Goal: Information Seeking & Learning: Learn about a topic

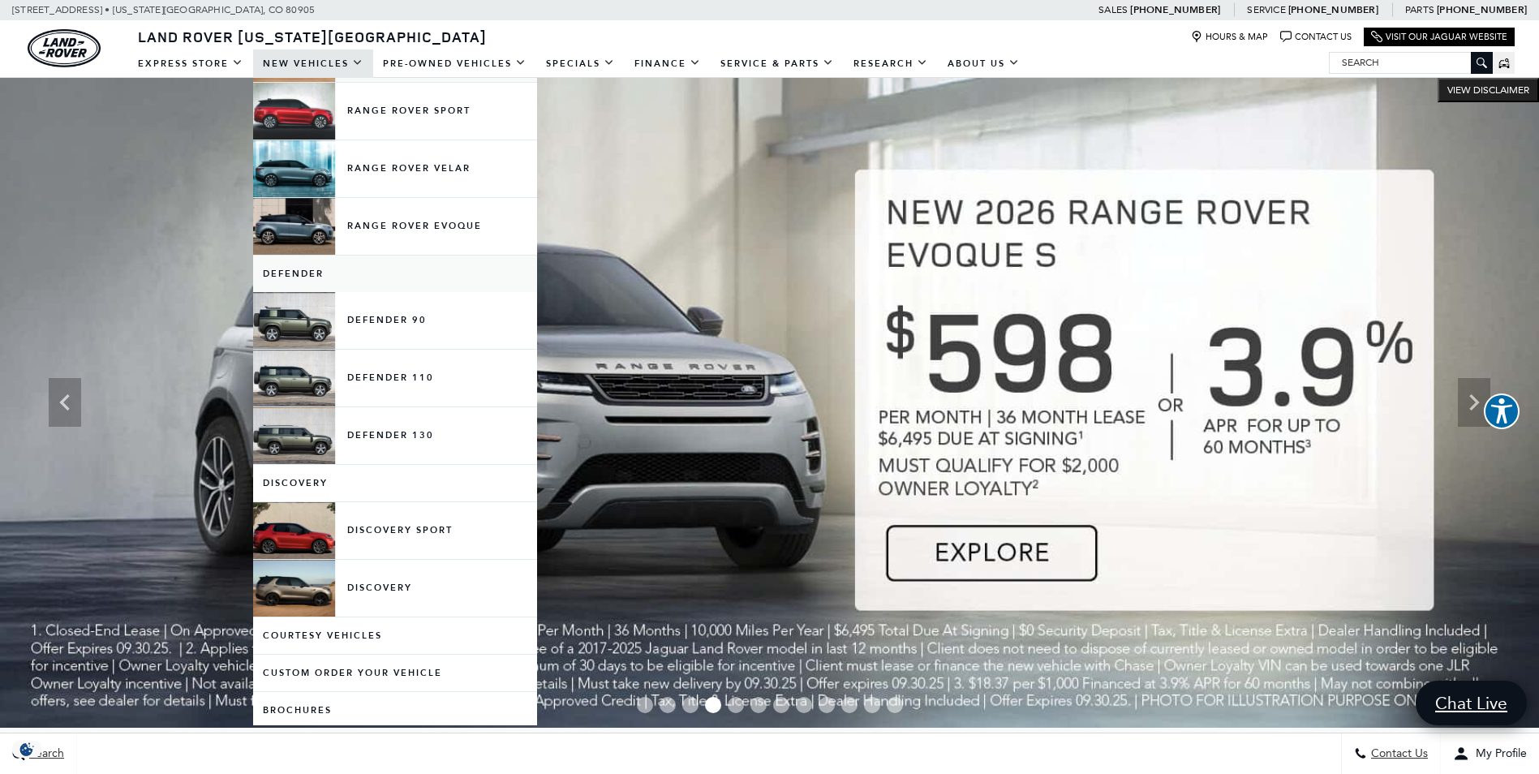
scroll to position [162, 0]
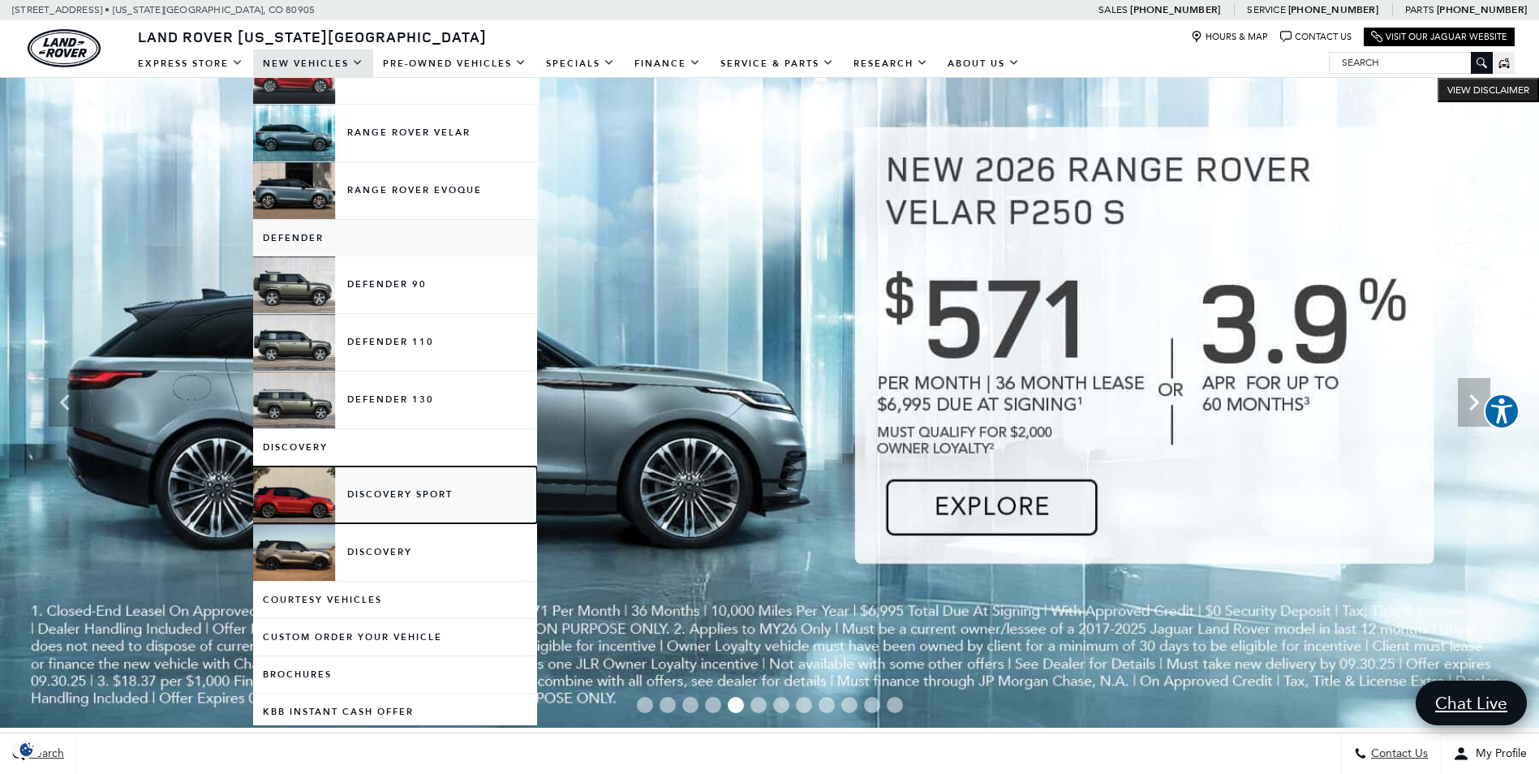
click at [303, 494] on link "Discovery Sport" at bounding box center [395, 494] width 284 height 57
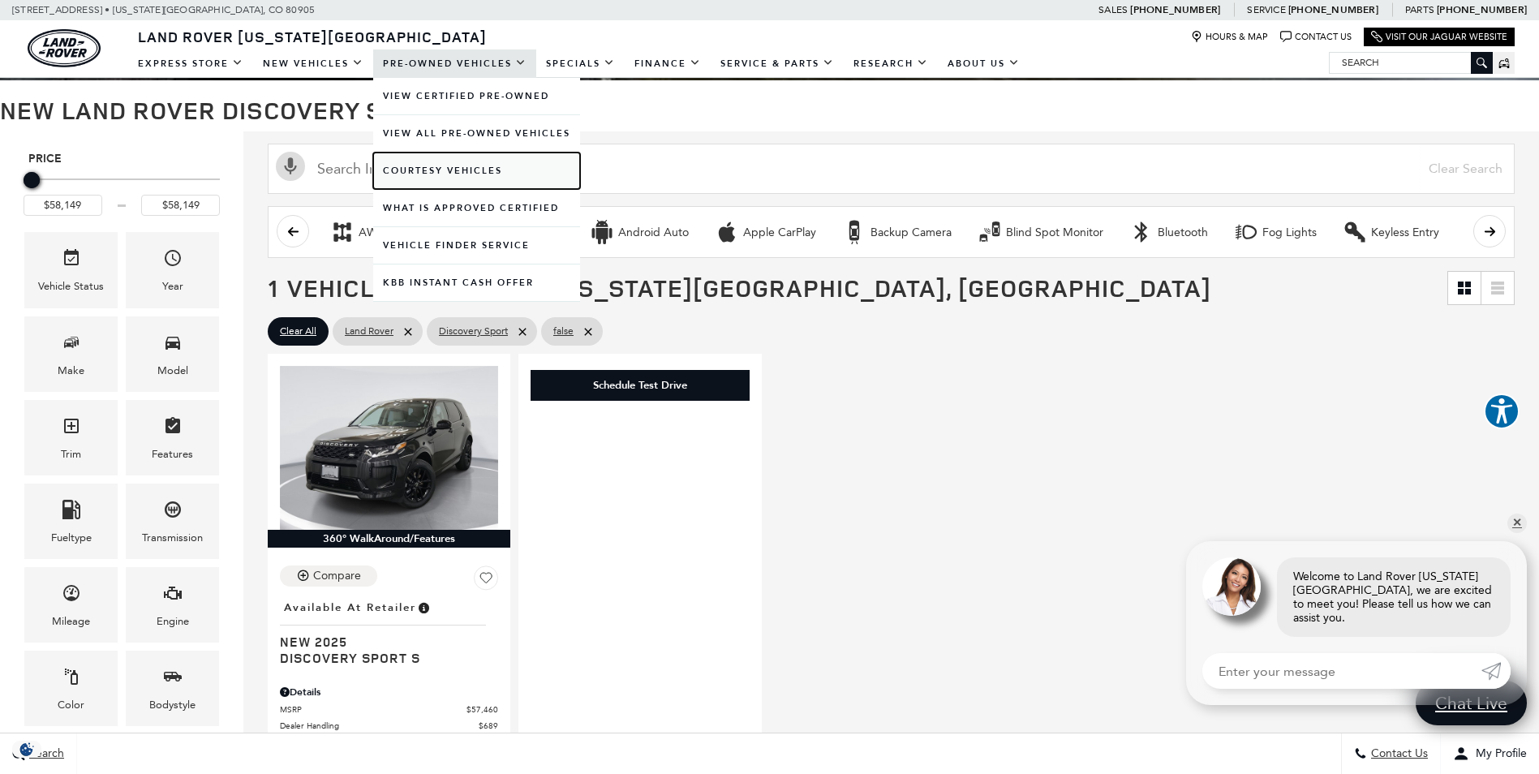
click at [432, 174] on link "Courtesy Vehicles" at bounding box center [476, 171] width 207 height 37
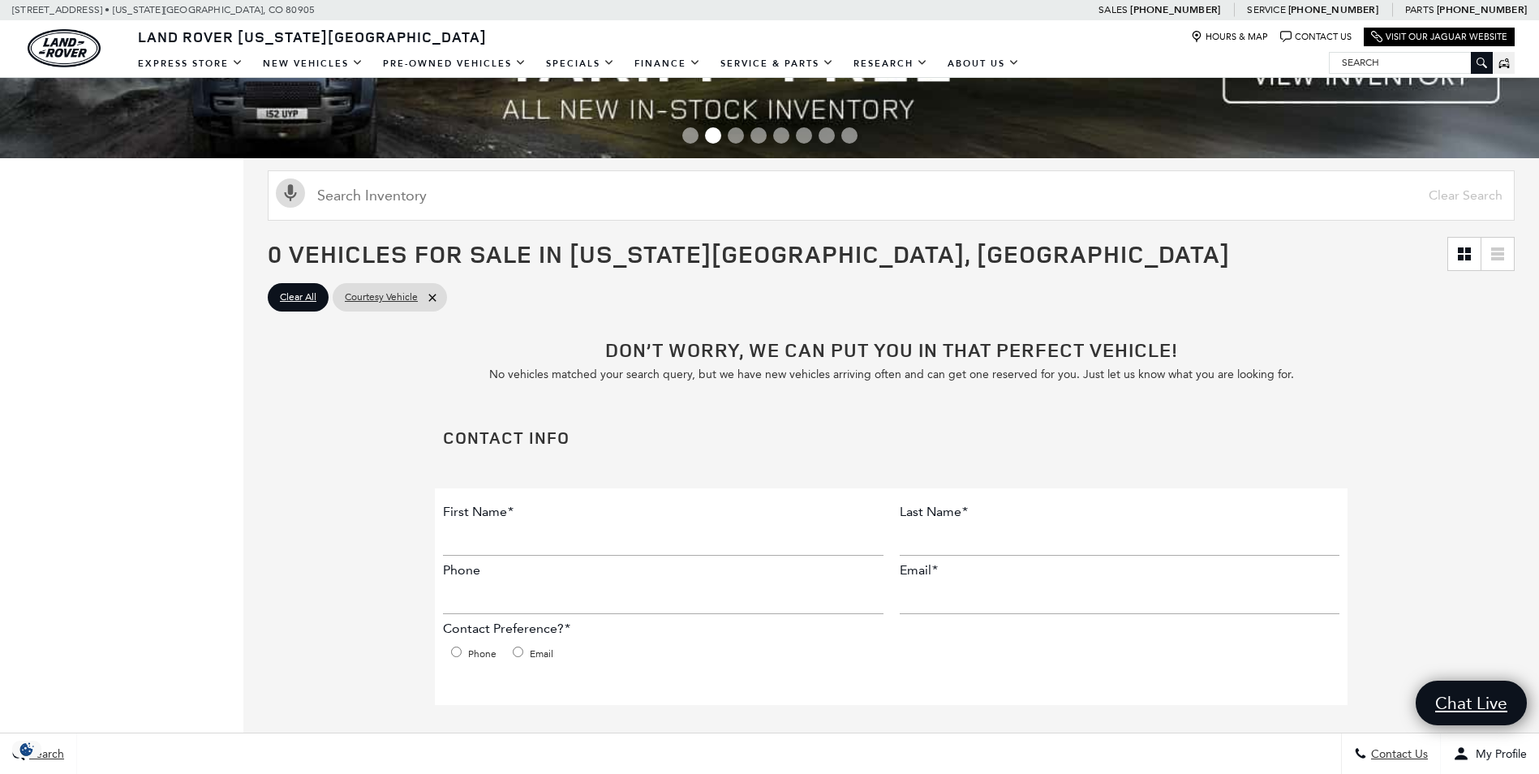
scroll to position [81, 0]
